Goal: Task Accomplishment & Management: Use online tool/utility

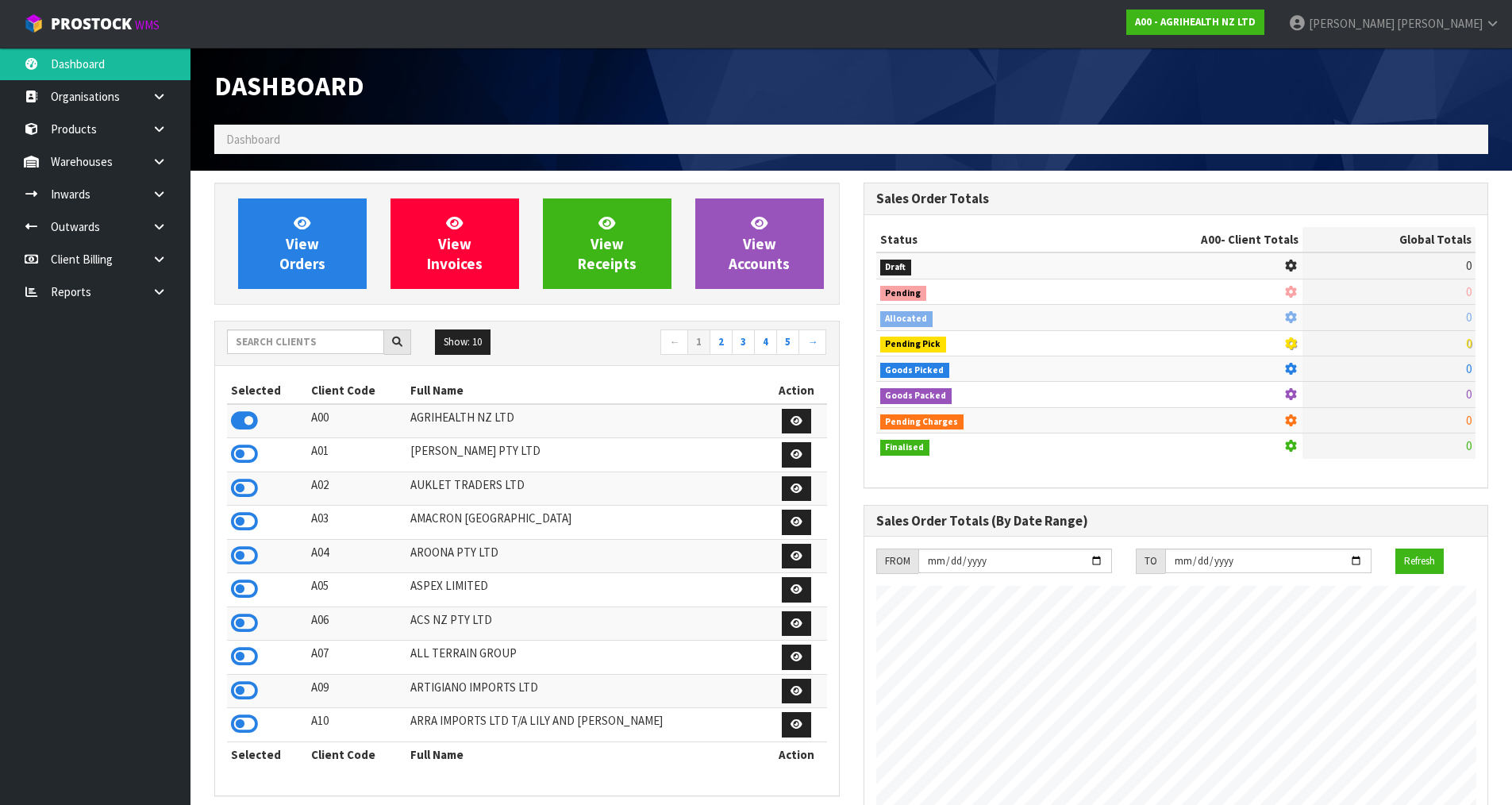
scroll to position [1203, 648]
click at [333, 347] on input "text" at bounding box center [306, 341] width 157 height 24
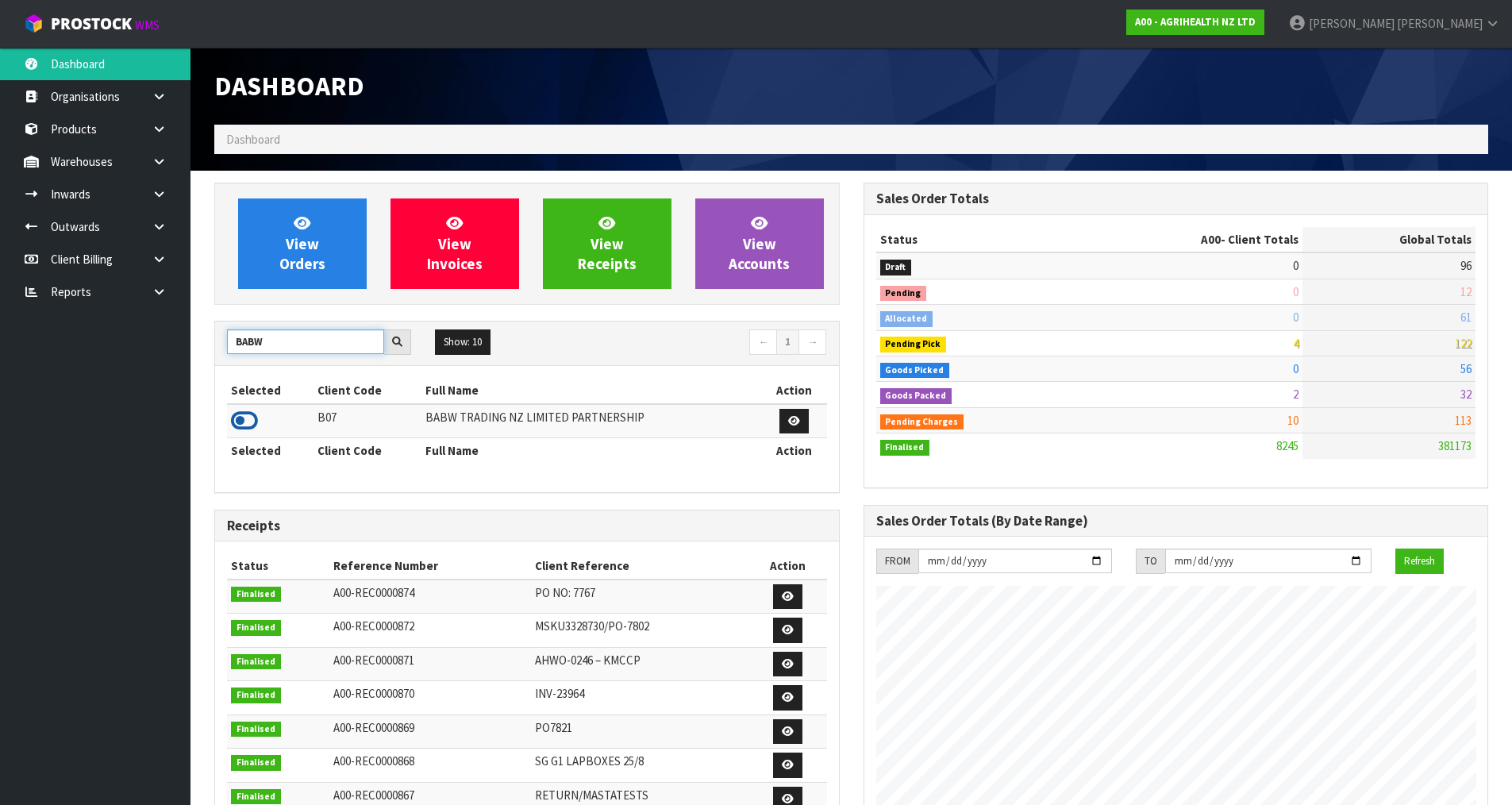
type input "BABW"
click at [238, 422] on icon at bounding box center [244, 420] width 27 height 23
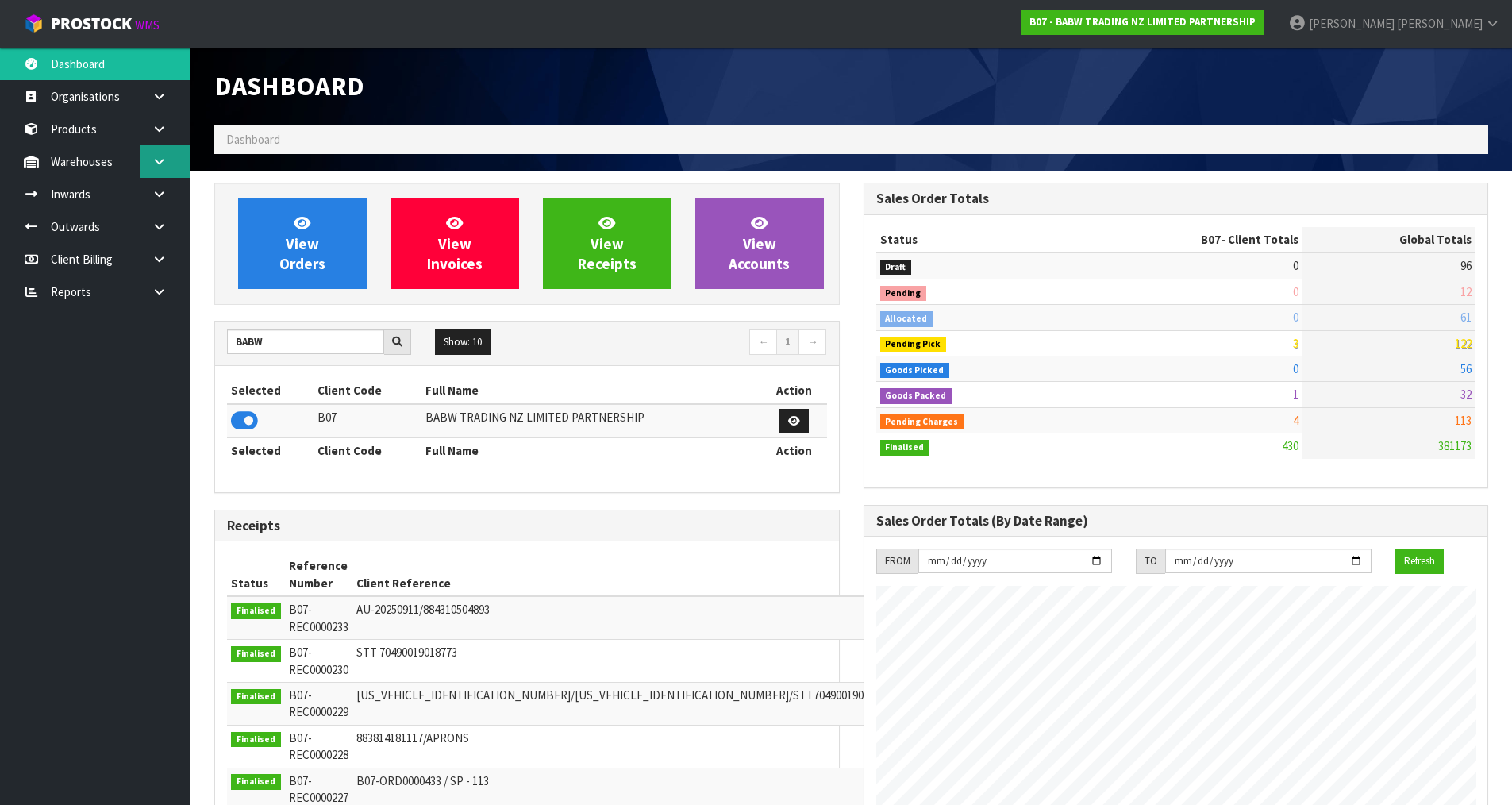
click at [156, 173] on link at bounding box center [165, 162] width 51 height 32
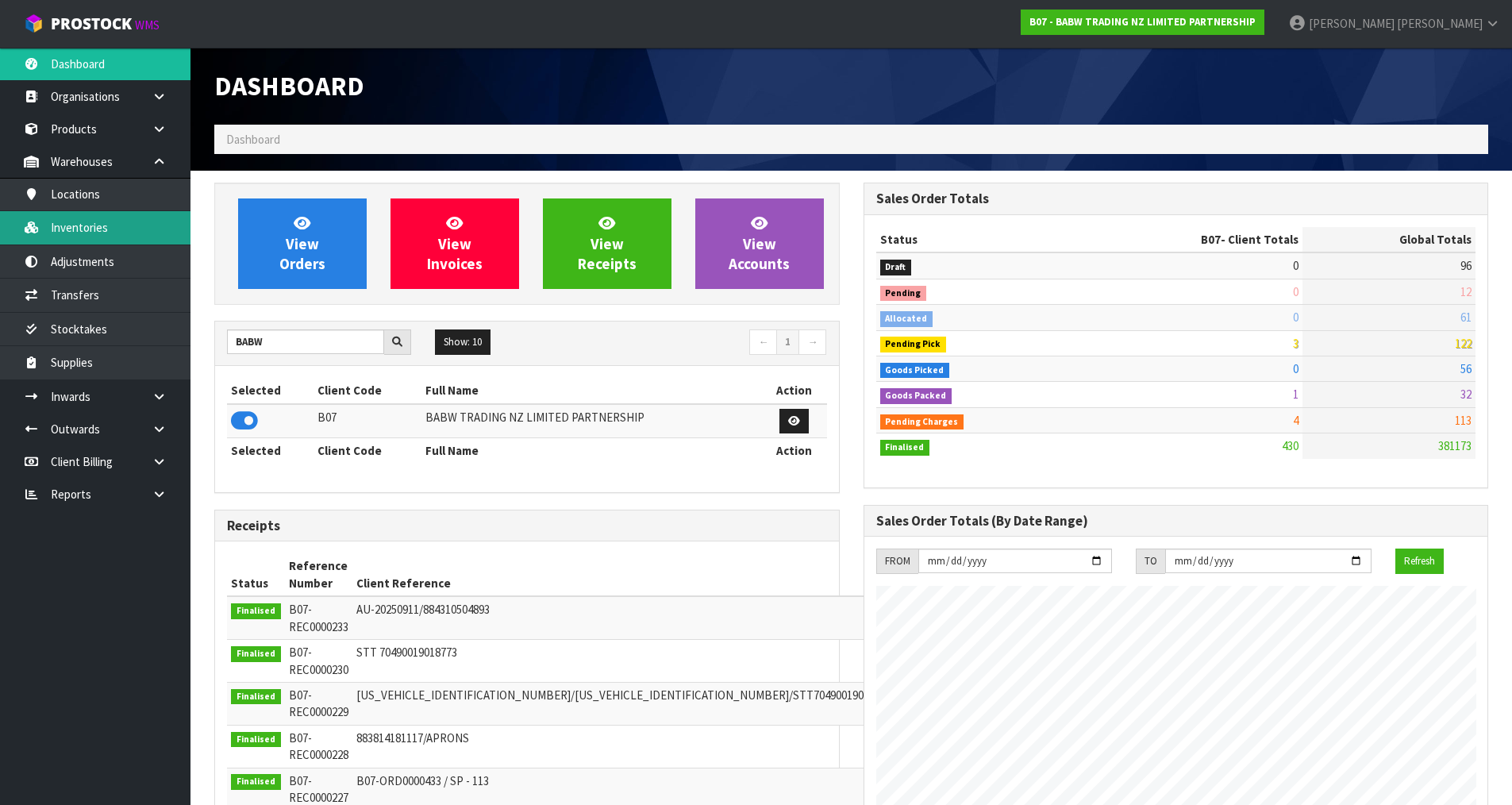
click at [154, 235] on link "Inventories" at bounding box center [95, 227] width 191 height 32
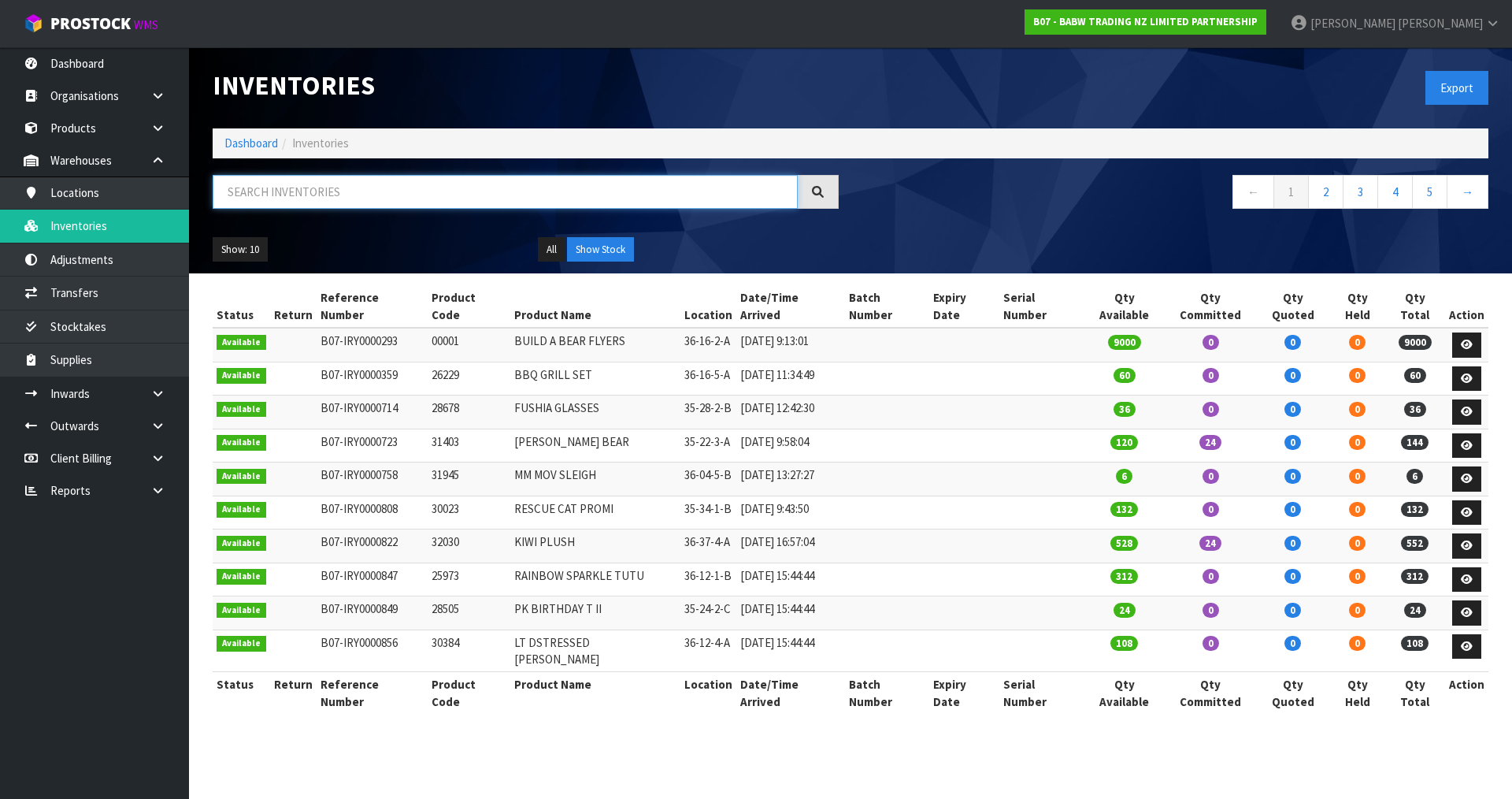
click at [367, 194] on input "text" at bounding box center [505, 192] width 585 height 34
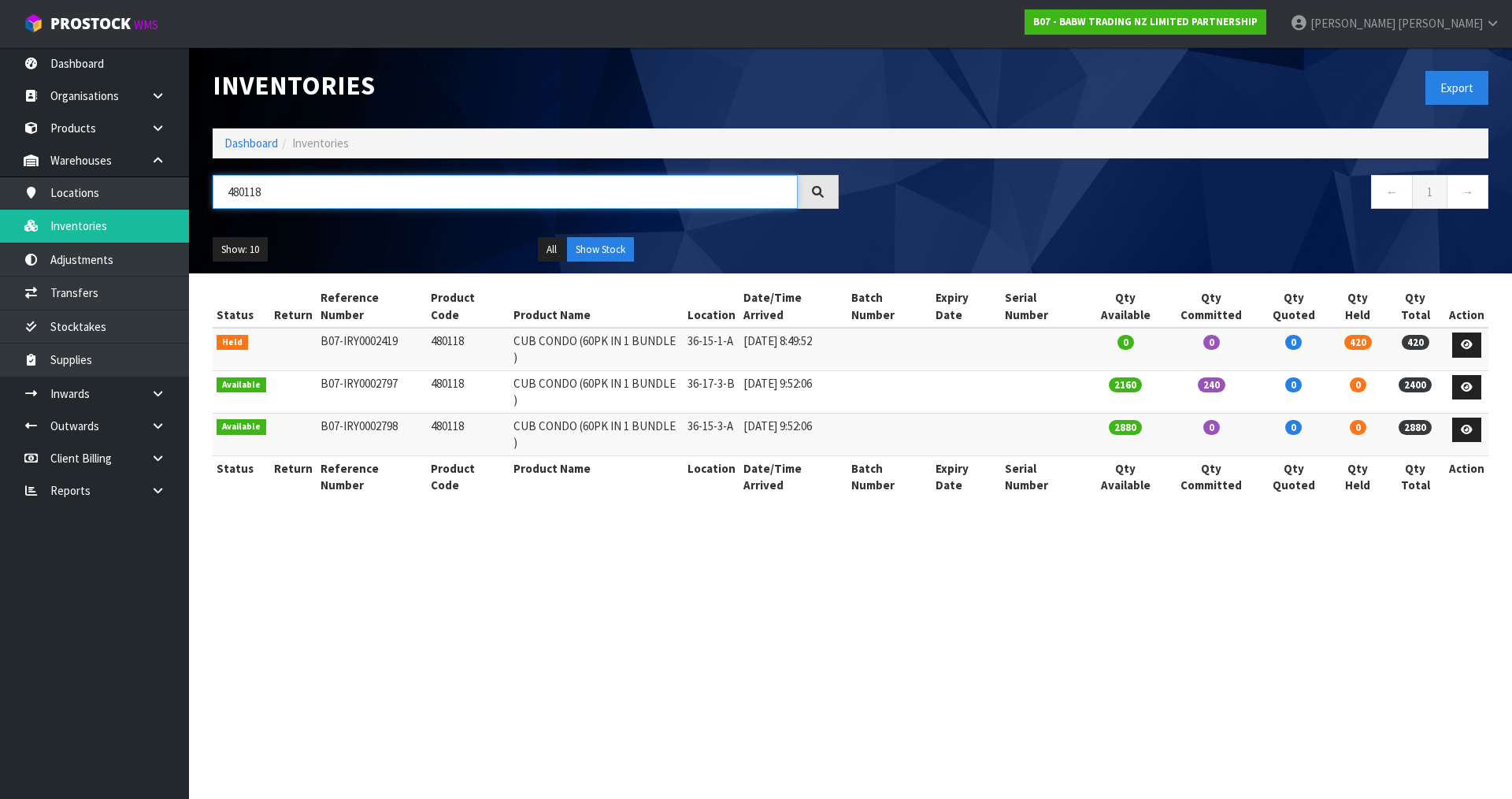
type input "480118"
click at [552, 254] on button "All" at bounding box center [551, 249] width 27 height 25
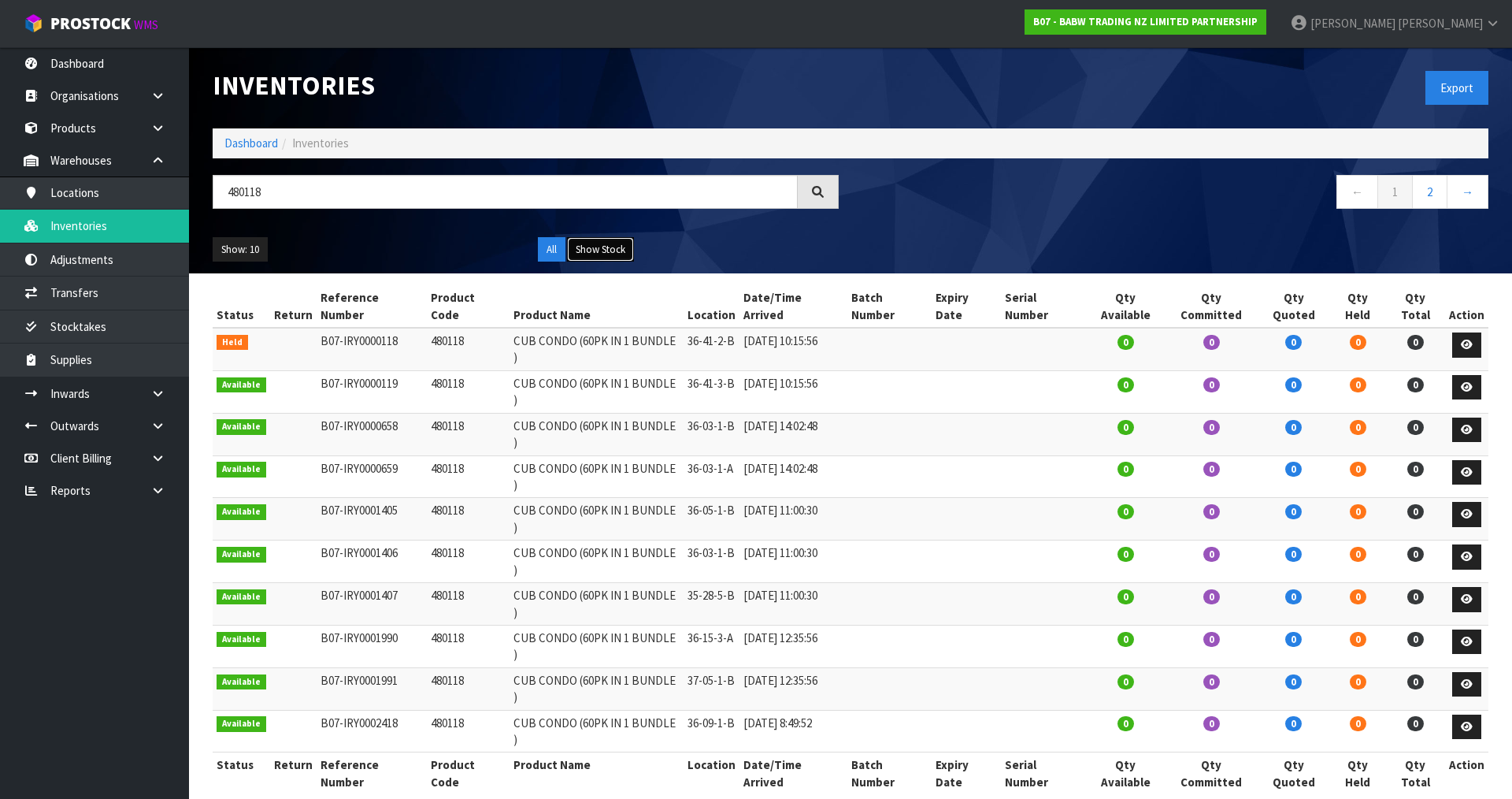
click at [621, 250] on button "Show Stock" at bounding box center [600, 249] width 67 height 25
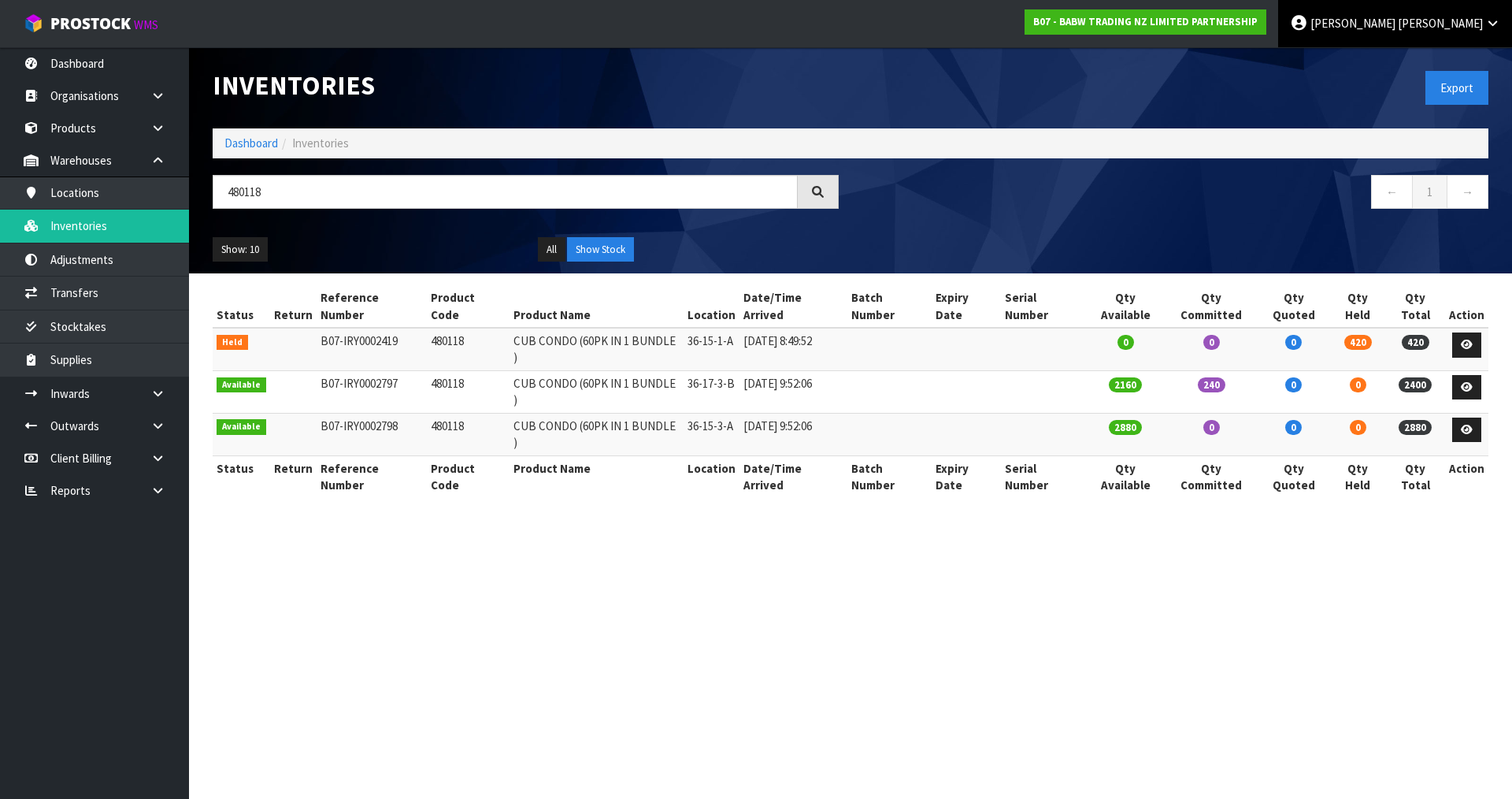
click at [1471, 29] on span "Christie" at bounding box center [1441, 23] width 85 height 15
click at [1454, 63] on link "Logout" at bounding box center [1449, 63] width 124 height 21
